Goal: Transaction & Acquisition: Purchase product/service

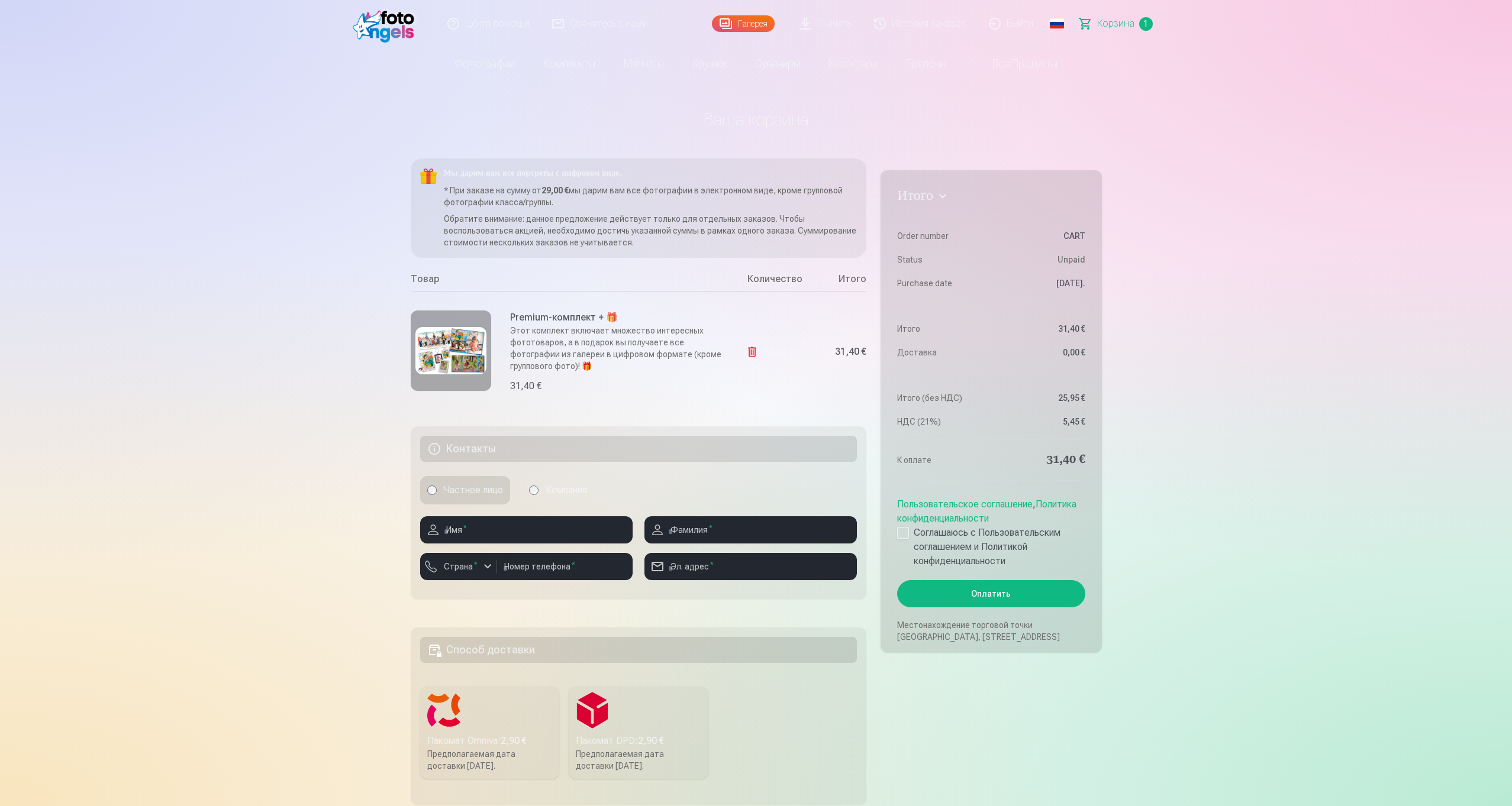
click at [381, 35] on img at bounding box center [387, 24] width 68 height 38
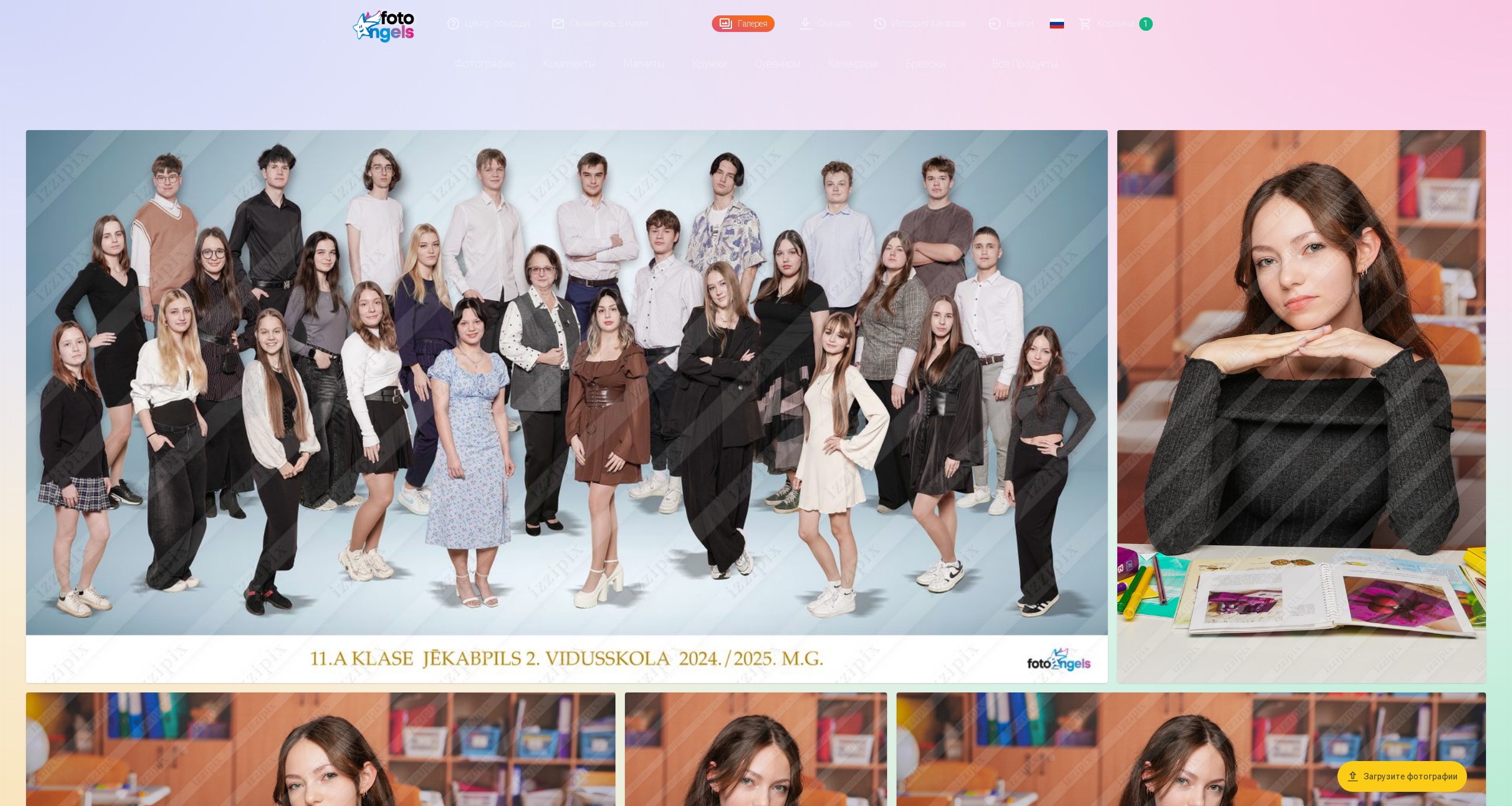
click at [1438, 380] on img at bounding box center [1302, 407] width 369 height 553
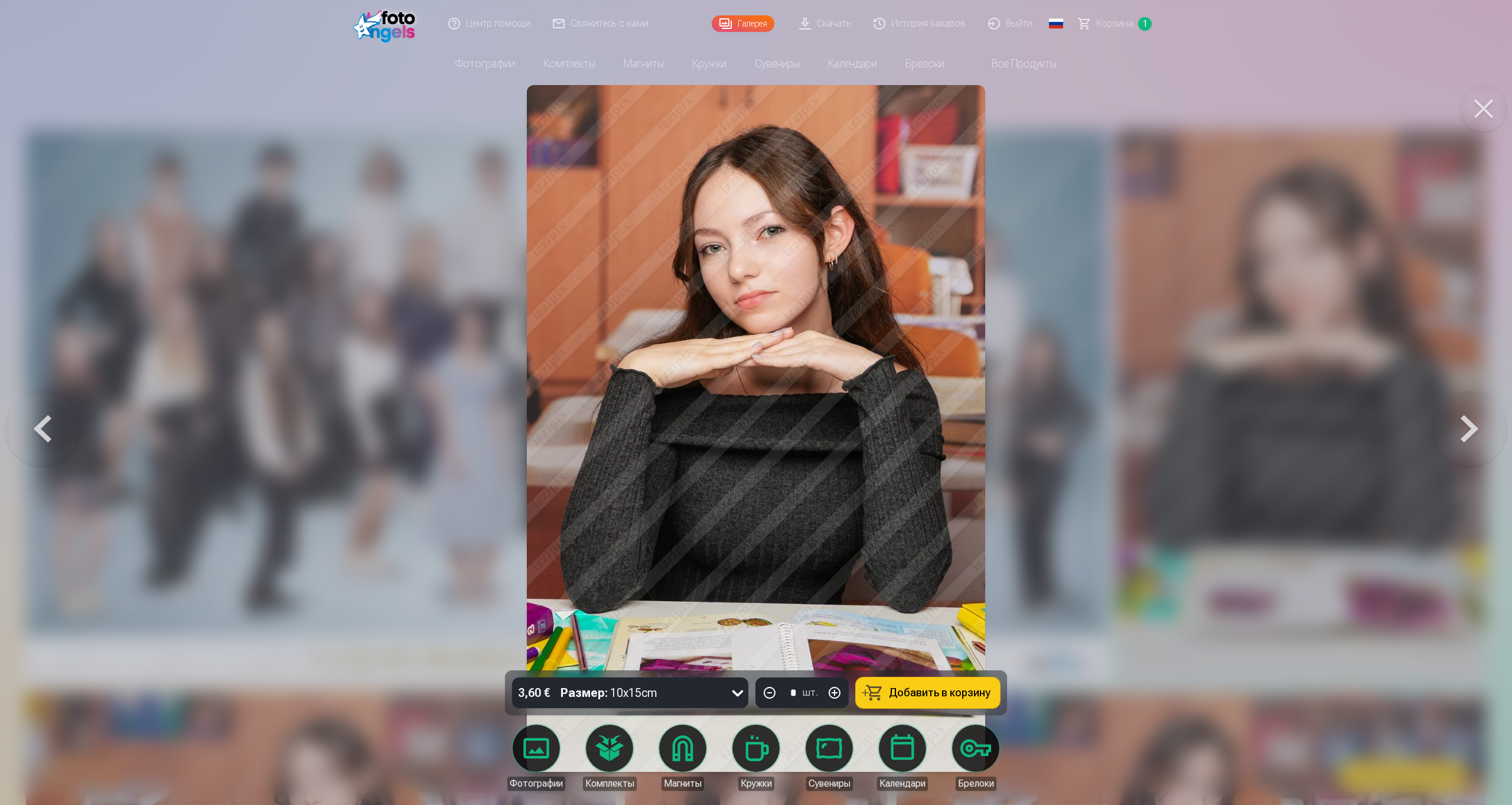
click at [1491, 111] on button at bounding box center [1484, 109] width 47 height 47
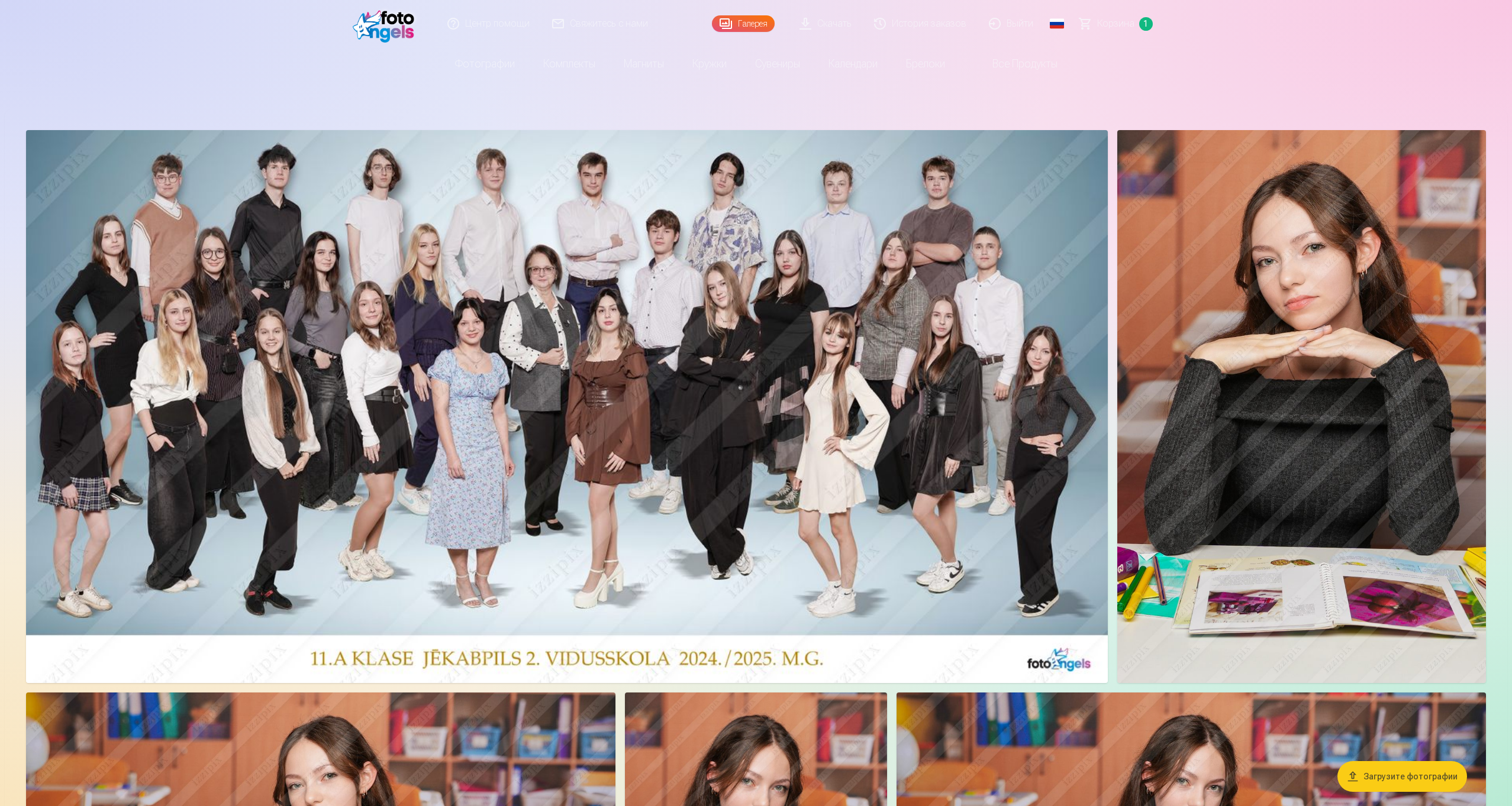
click at [1121, 24] on span "Корзина" at bounding box center [1116, 24] width 37 height 14
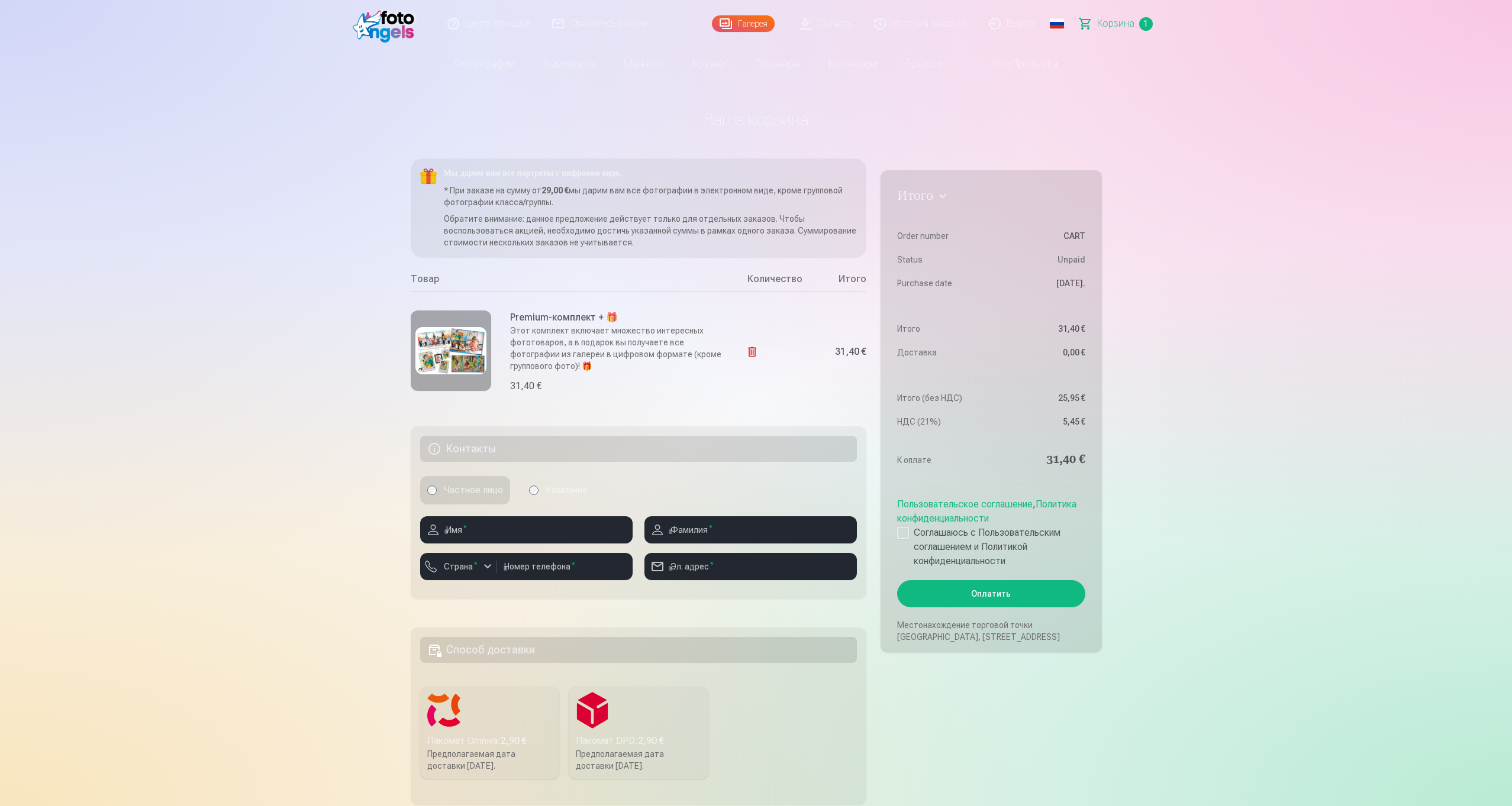
click at [427, 348] on img at bounding box center [451, 351] width 71 height 47
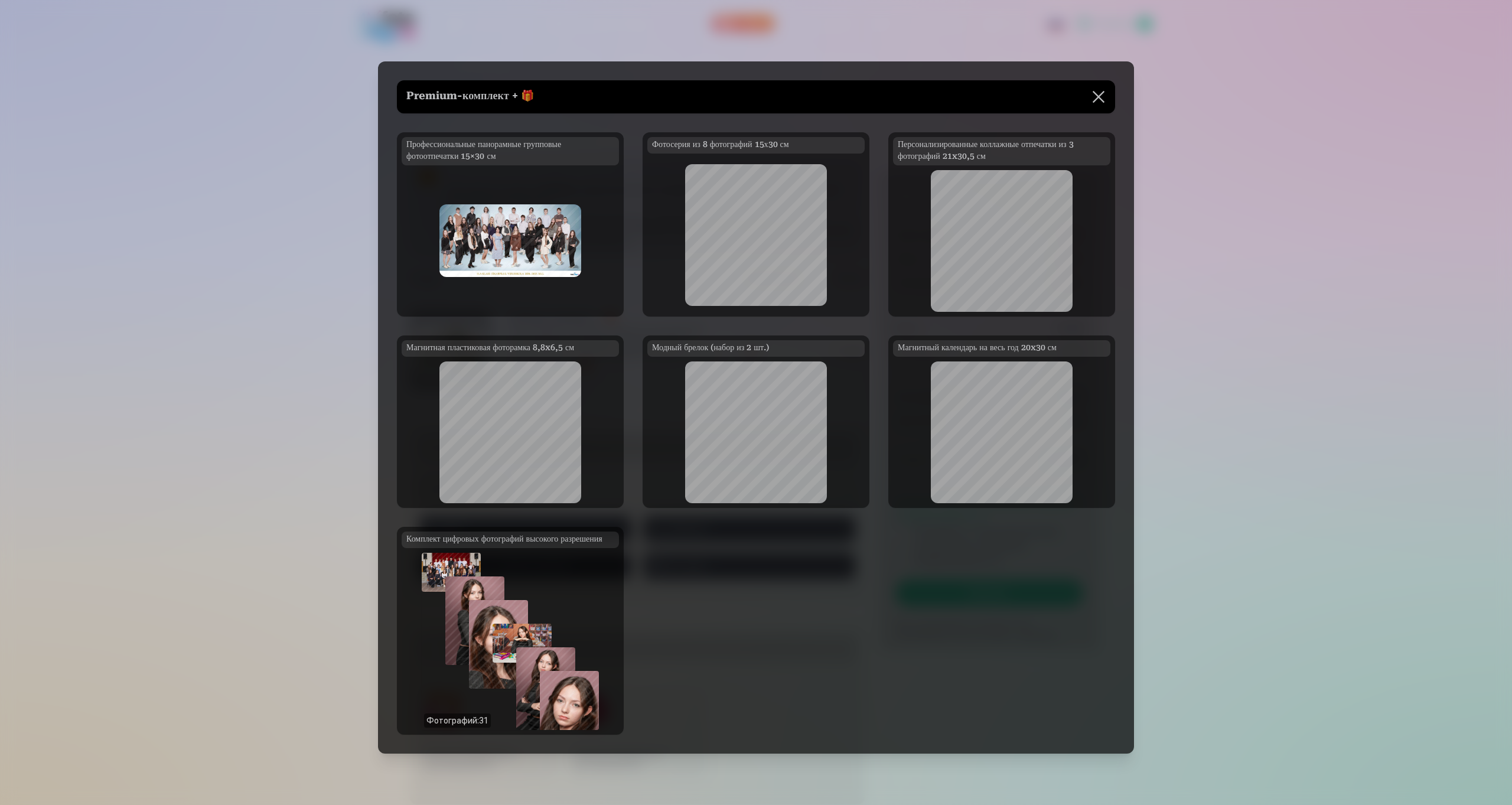
click at [1099, 95] on button at bounding box center [1099, 97] width 33 height 33
